Goal: Find specific page/section: Find specific page/section

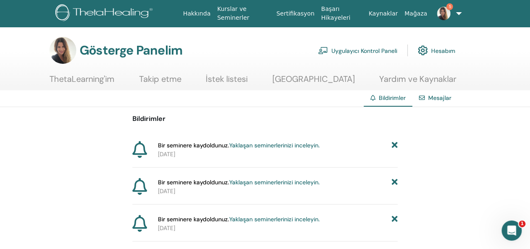
click at [455, 15] on link "5" at bounding box center [444, 13] width 29 height 27
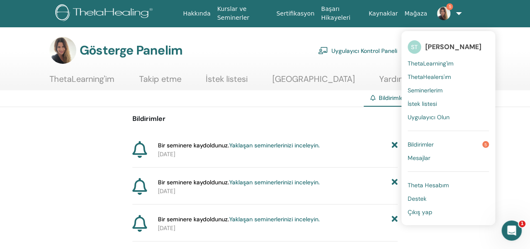
click at [430, 86] on font "Seminerlerim" at bounding box center [425, 90] width 35 height 8
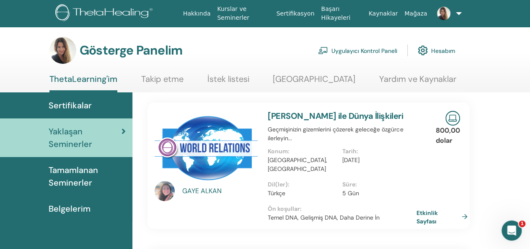
click at [75, 171] on font "Tamamlanan Seminerler" at bounding box center [73, 175] width 49 height 23
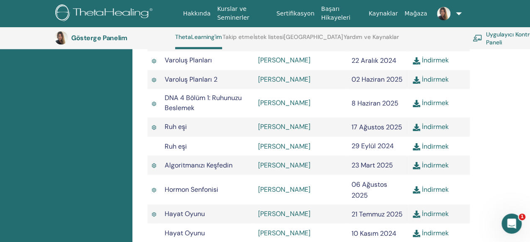
scroll to position [651, 0]
